Goal: Check status: Check status

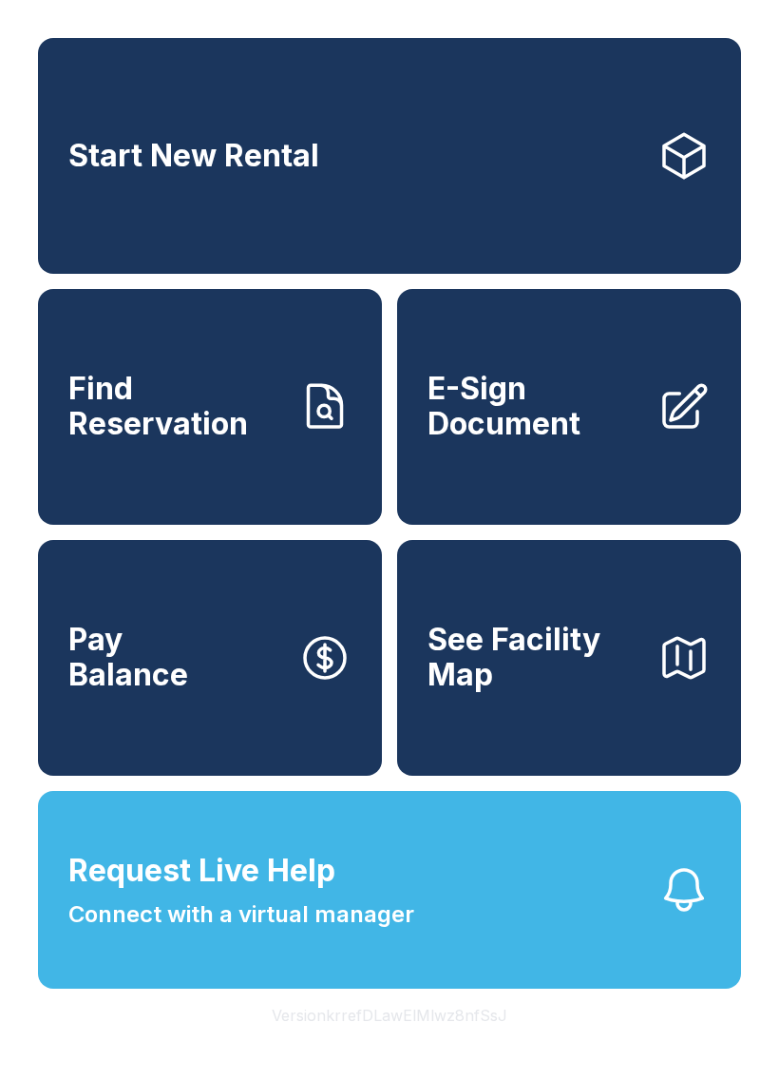
click at [190, 441] on span "Find Reservation" at bounding box center [175, 406] width 215 height 69
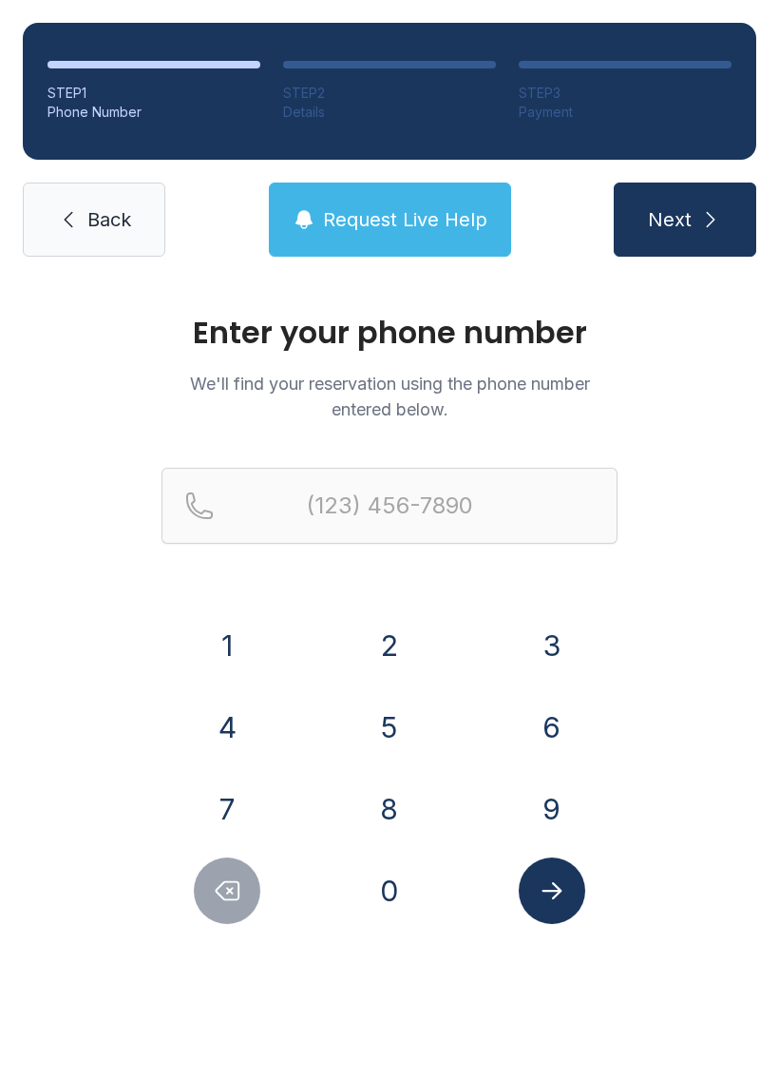
click at [408, 804] on button "8" at bounding box center [389, 808] width 67 height 67
click at [240, 657] on button "1" at bounding box center [227, 645] width 67 height 67
click at [556, 643] on button "3" at bounding box center [552, 645] width 67 height 67
click at [237, 804] on button "7" at bounding box center [227, 808] width 67 height 67
click at [394, 639] on button "2" at bounding box center [389, 645] width 67 height 67
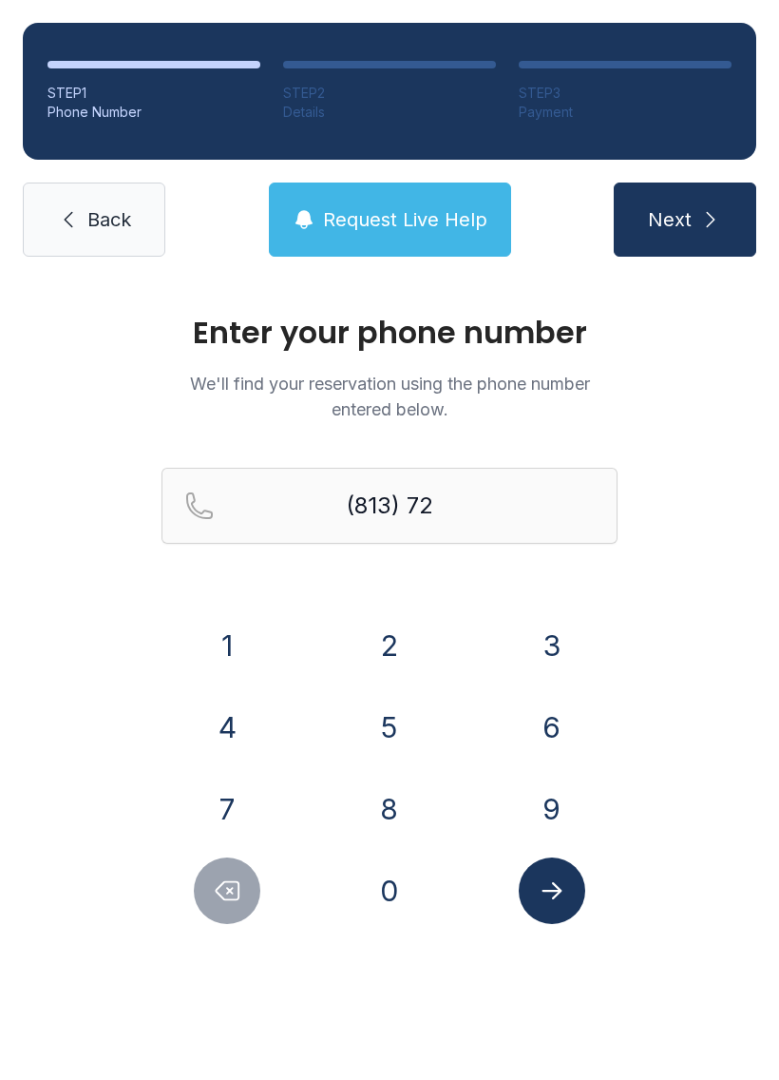
click at [229, 794] on button "7" at bounding box center [227, 808] width 67 height 67
click at [390, 895] on button "0" at bounding box center [389, 890] width 67 height 67
click at [394, 882] on button "0" at bounding box center [389, 890] width 67 height 67
click at [243, 790] on button "7" at bounding box center [227, 808] width 67 height 67
click at [401, 890] on button "0" at bounding box center [389, 890] width 67 height 67
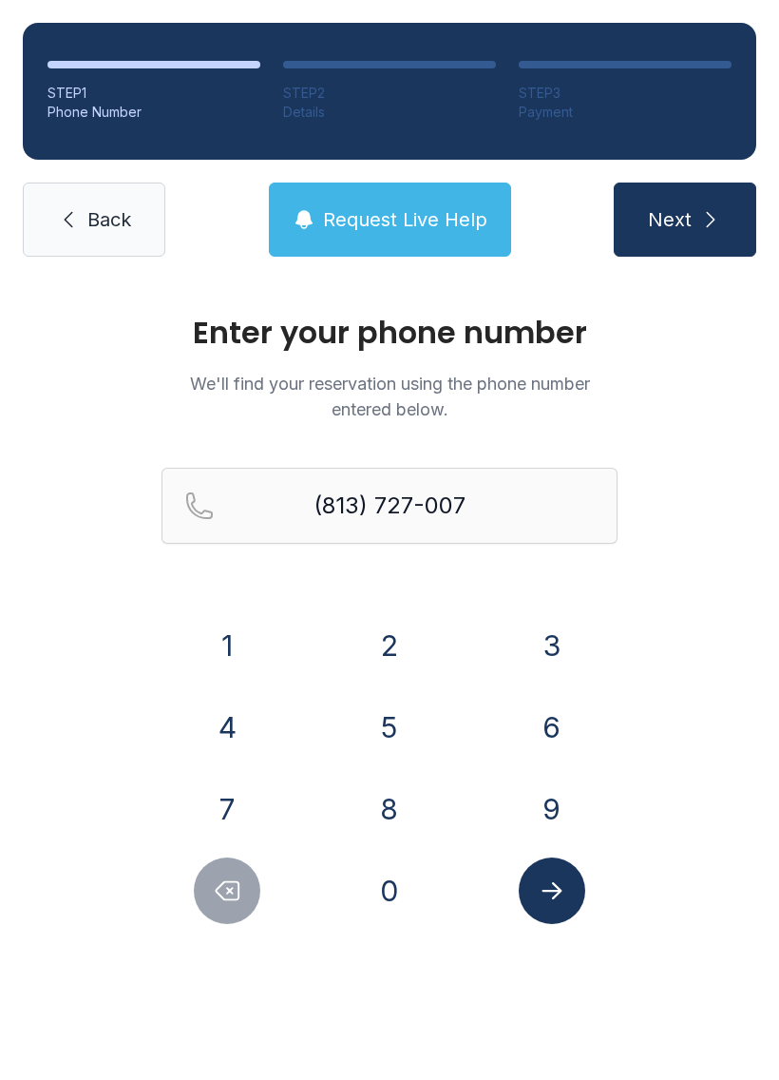
type input "[PHONE_NUMBER]"
click at [560, 895] on icon "Submit lookup form" at bounding box center [552, 890] width 29 height 29
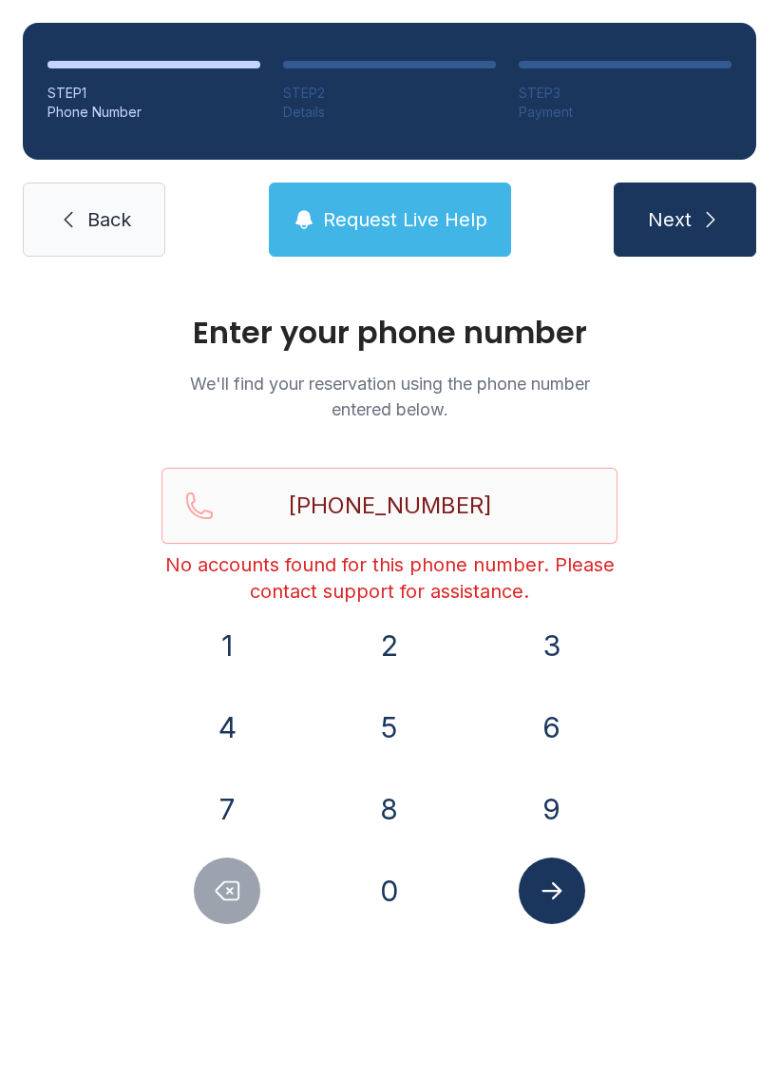
click at [559, 875] on button "Submit lookup form" at bounding box center [552, 890] width 67 height 67
click at [565, 901] on icon "Submit lookup form" at bounding box center [552, 890] width 29 height 29
click at [407, 221] on span "Request Live Help" at bounding box center [405, 219] width 164 height 27
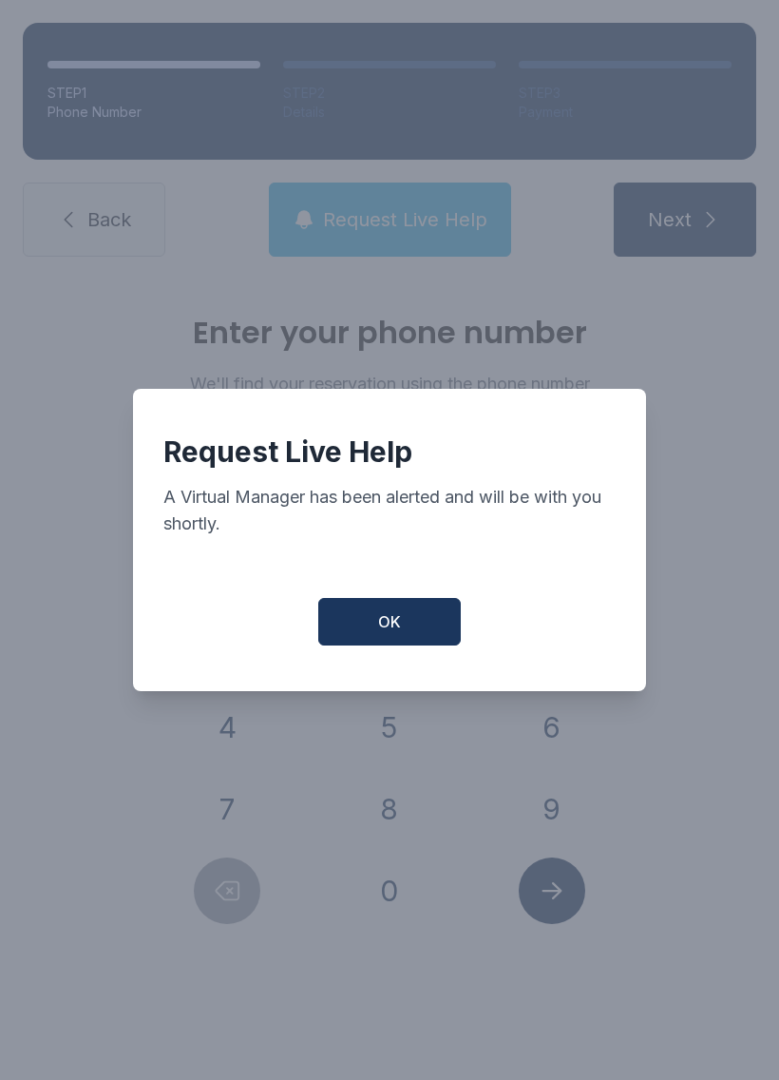
click at [416, 622] on button "OK" at bounding box center [389, 622] width 143 height 48
